Goal: Information Seeking & Learning: Learn about a topic

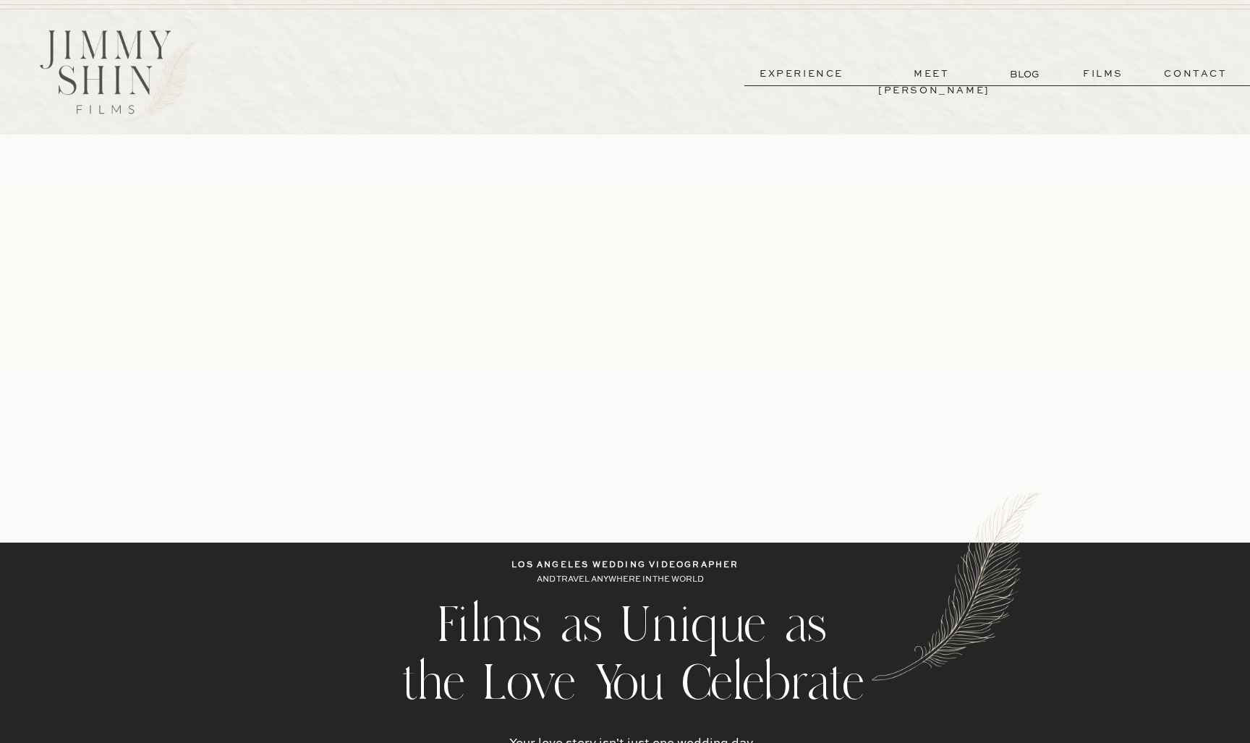
drag, startPoint x: 659, startPoint y: 132, endPoint x: 1081, endPoint y: 77, distance: 425.4
click at [1081, 77] on p "films" at bounding box center [1103, 74] width 71 height 17
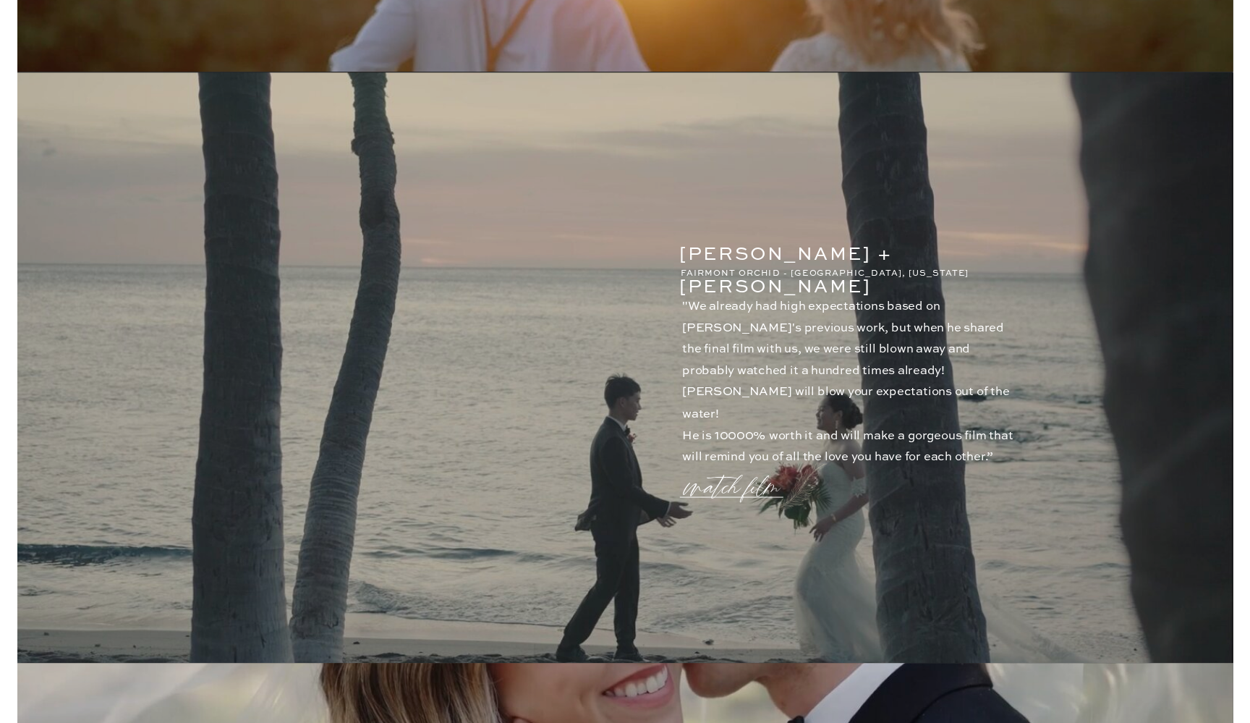
scroll to position [216, 0]
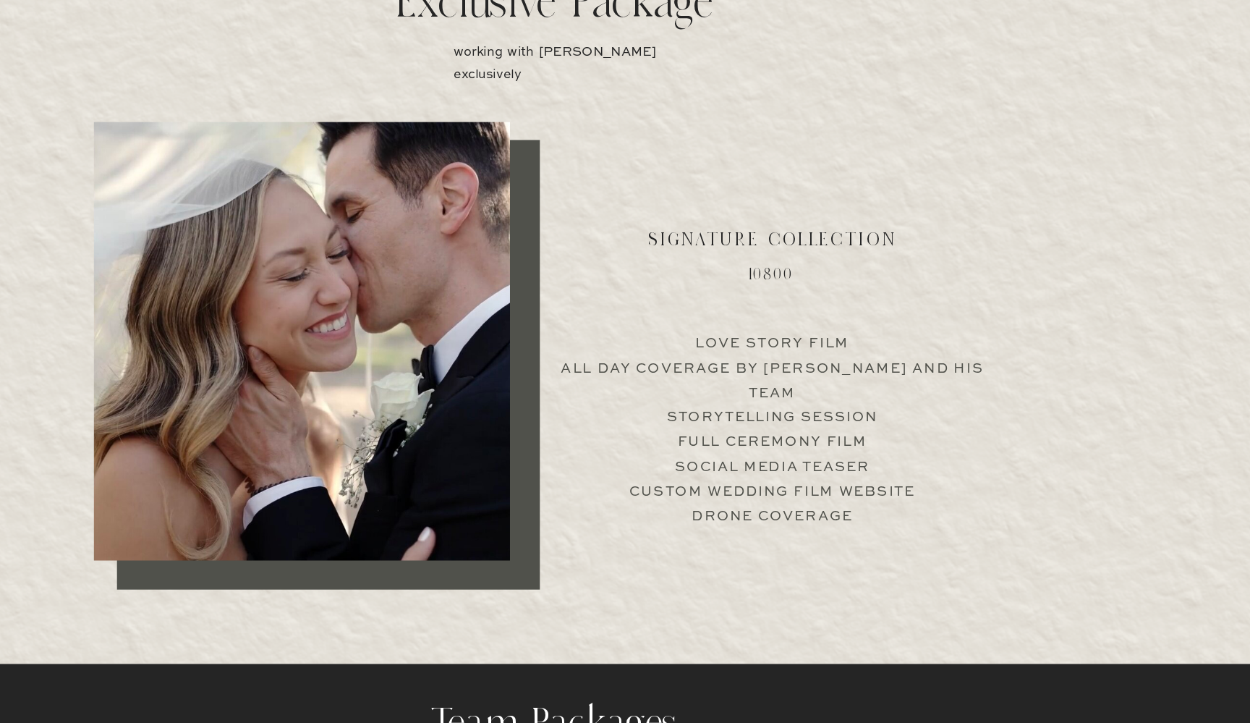
scroll to position [2779, 0]
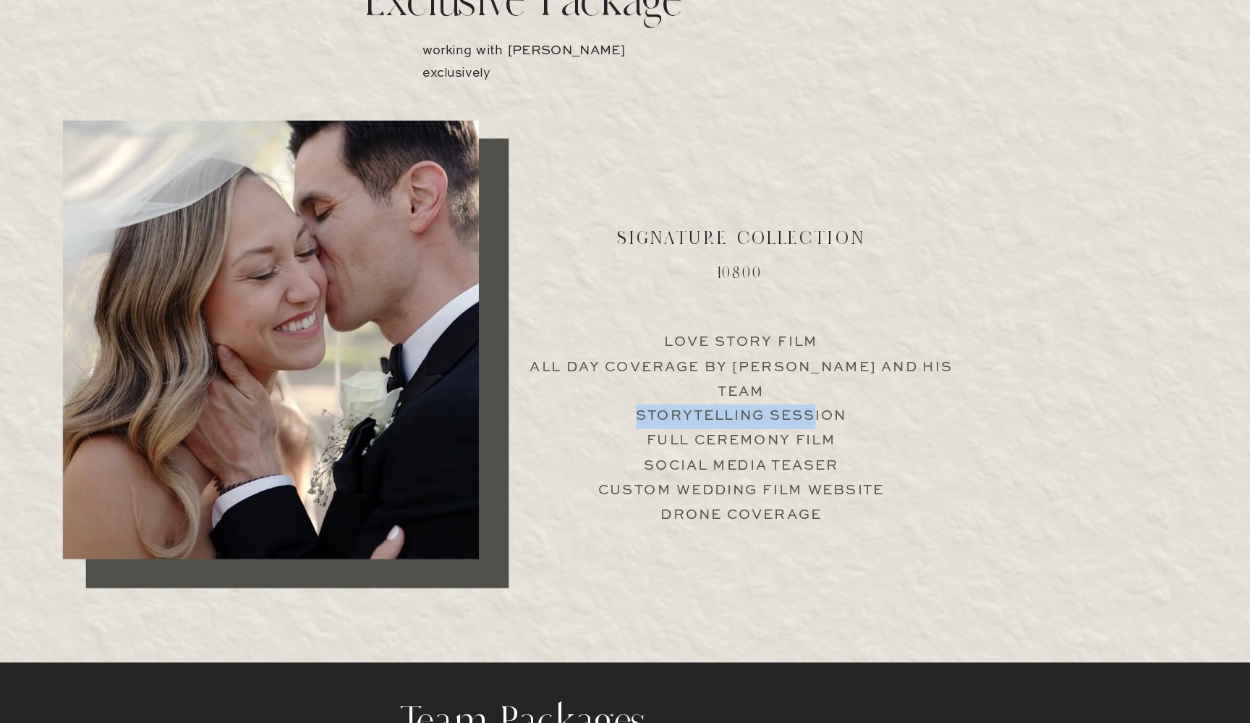
drag, startPoint x: 522, startPoint y: 74, endPoint x: 691, endPoint y: 334, distance: 310.2
click at [691, 391] on p "Love Story Film All Day Coverage by [PERSON_NAME] and his team Storytelling Ses…" at bounding box center [809, 460] width 359 height 139
click at [630, 391] on p "Love Story Film All Day Coverage by [PERSON_NAME] and his team Storytelling Ses…" at bounding box center [809, 460] width 359 height 139
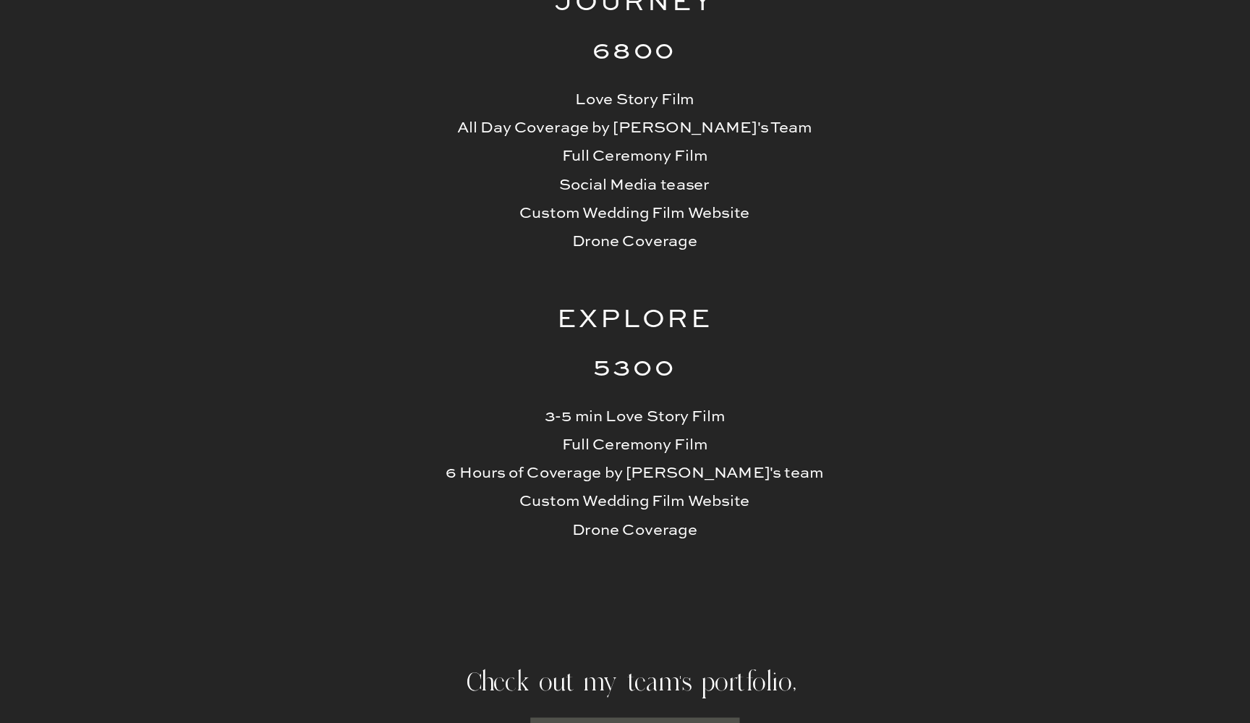
scroll to position [3350, 0]
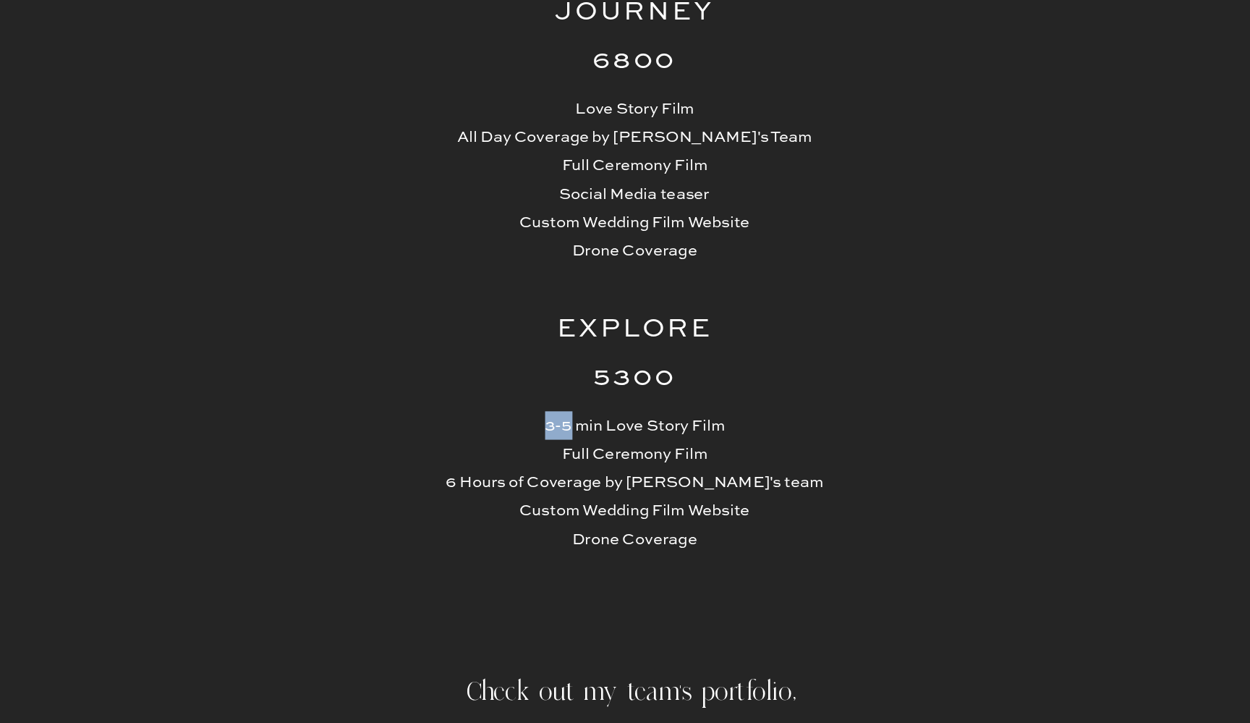
drag, startPoint x: 392, startPoint y: 294, endPoint x: 366, endPoint y: 295, distance: 26.0
click at [488, 501] on p "3-5 min Love Story Film Full Ceremony Film 6 Hours of Coverage by [PERSON_NAME]…" at bounding box center [624, 570] width 273 height 138
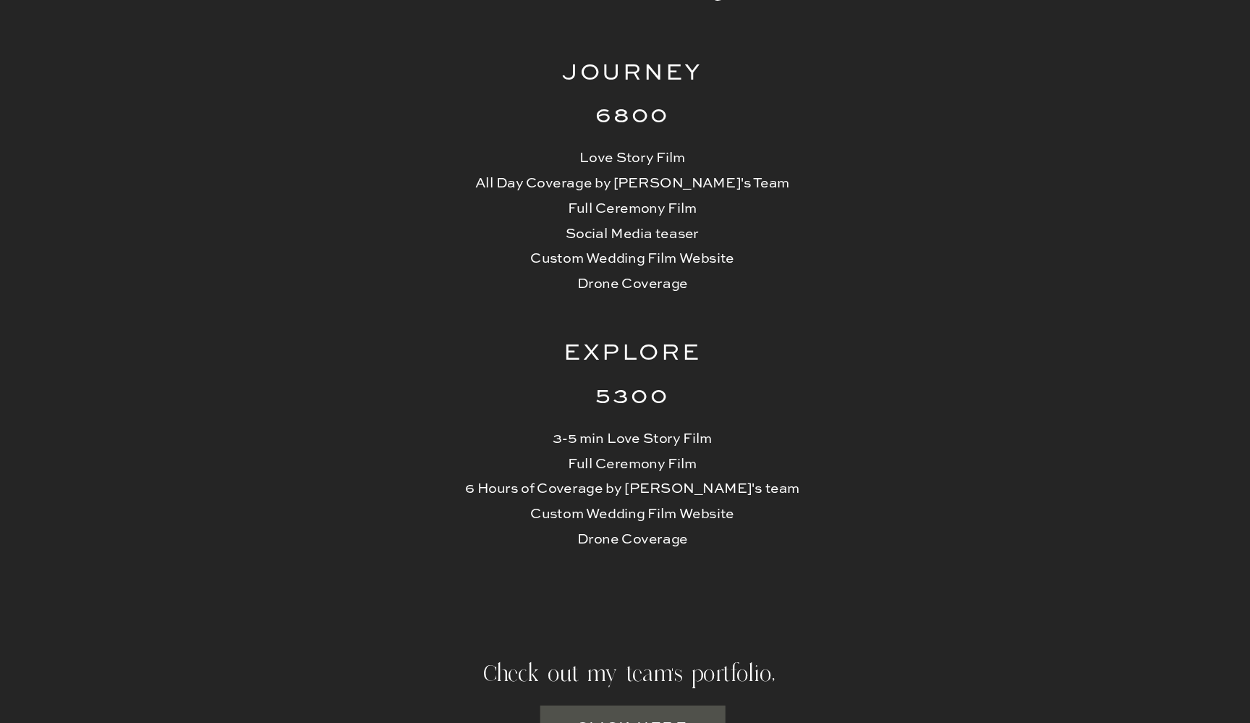
click at [488, 417] on p "3-5 min Love Story Film Full Ceremony Film 6 Hours of Coverage by [PERSON_NAME]…" at bounding box center [624, 400] width 273 height 138
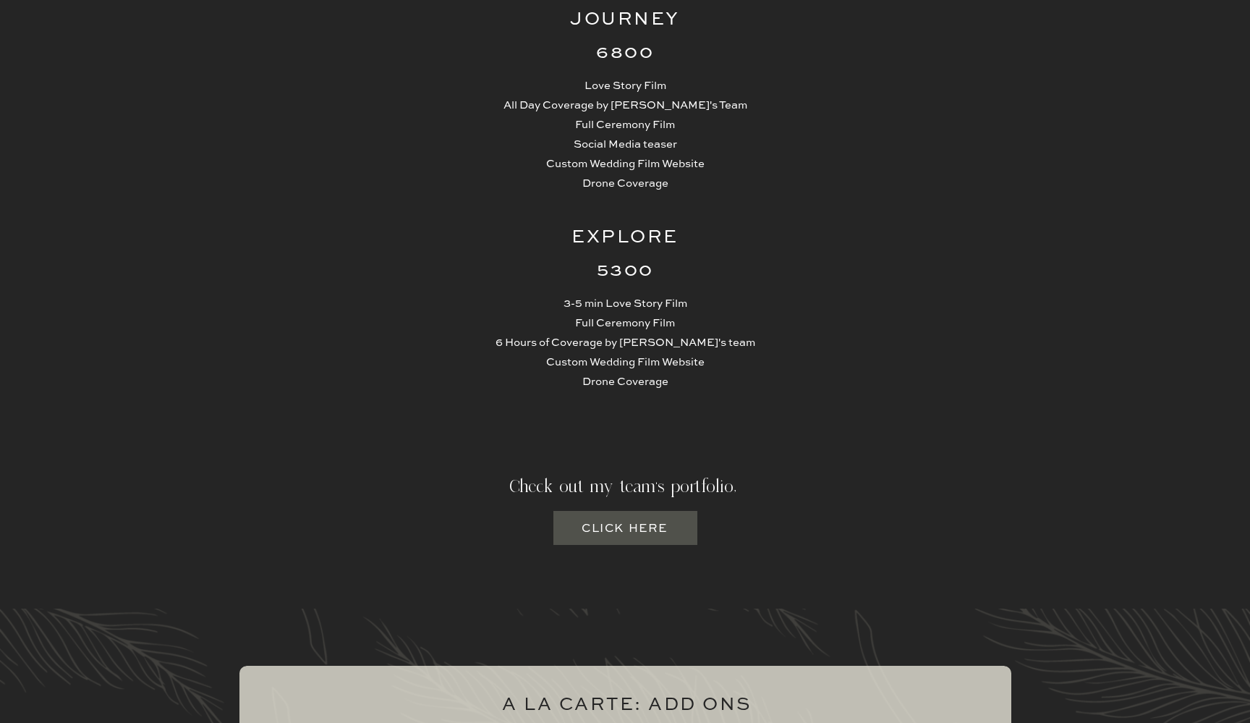
scroll to position [3557, 0]
